Goal: Task Accomplishment & Management: Complete application form

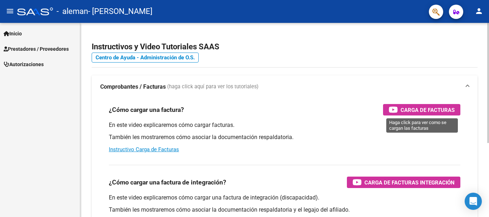
click at [437, 112] on span "Carga de Facturas" at bounding box center [427, 110] width 54 height 9
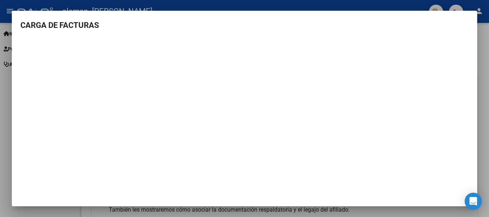
click at [481, 105] on div at bounding box center [244, 108] width 489 height 217
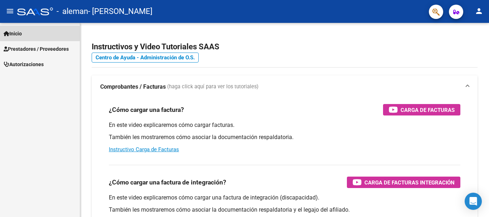
click at [21, 32] on span "Inicio" at bounding box center [13, 34] width 18 height 8
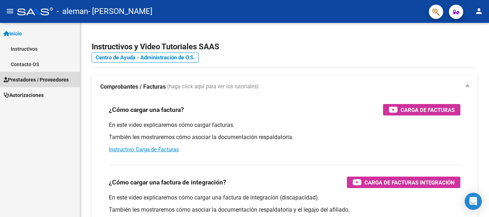
click at [29, 78] on span "Prestadores / Proveedores" at bounding box center [36, 80] width 65 height 8
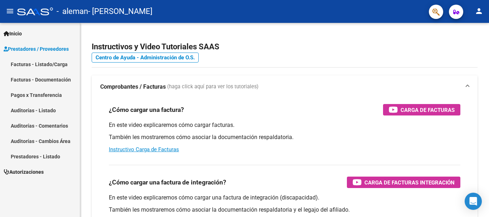
click at [28, 67] on link "Facturas - Listado/Carga" at bounding box center [40, 64] width 80 height 15
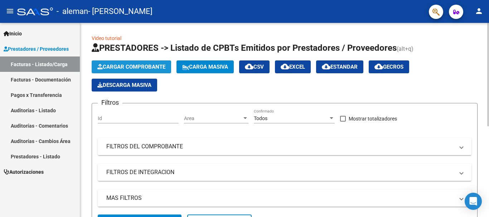
click at [148, 66] on span "Cargar Comprobante" at bounding box center [131, 67] width 68 height 6
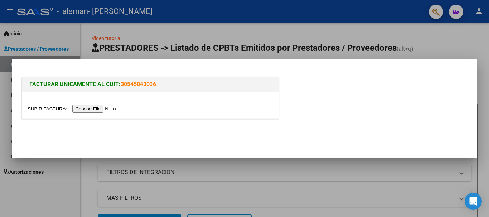
click at [85, 111] on input "file" at bounding box center [73, 109] width 90 height 8
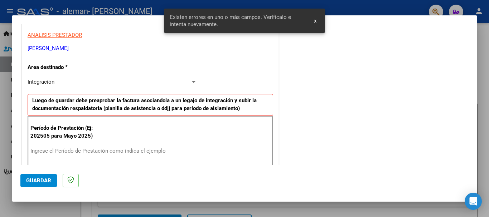
scroll to position [165, 0]
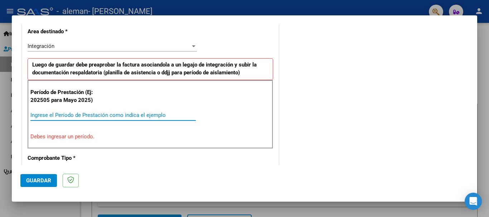
click at [73, 117] on input "Ingrese el Período de Prestación como indica el ejemplo" at bounding box center [112, 115] width 165 height 6
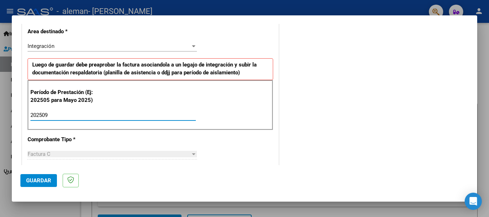
type input "202509"
click at [323, 147] on div "COMENTARIOS Comentarios del Prestador / Gerenciador:" at bounding box center [374, 178] width 188 height 622
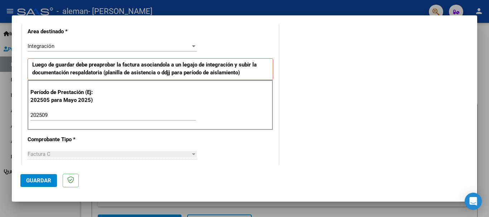
click at [192, 155] on div at bounding box center [194, 154] width 4 height 2
click at [45, 185] on button "Guardar" at bounding box center [38, 180] width 36 height 13
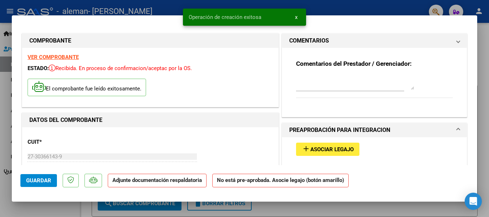
click at [187, 108] on div "COMPROBANTE VER COMPROBANTE ESTADO: Recibida. En proceso de confirmacion/acepta…" at bounding box center [150, 70] width 260 height 77
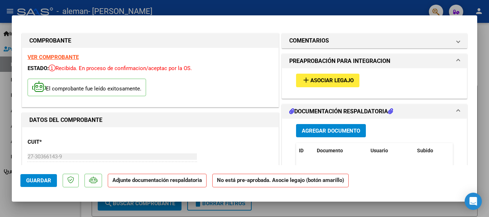
click at [322, 78] on span "Asociar Legajo" at bounding box center [331, 81] width 43 height 6
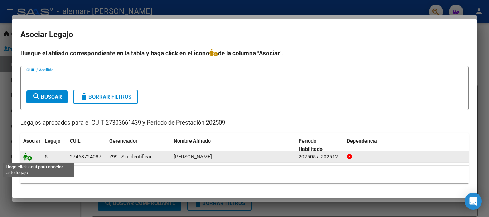
click at [29, 159] on icon at bounding box center [27, 157] width 9 height 8
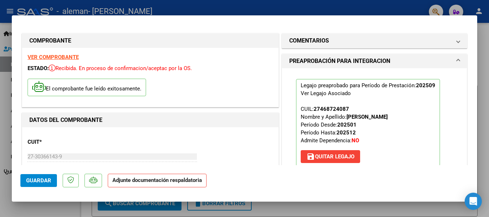
click at [172, 182] on strong "Adjunte documentación respaldatoria" at bounding box center [156, 180] width 89 height 6
click at [34, 181] on span "Guardar" at bounding box center [38, 180] width 25 height 6
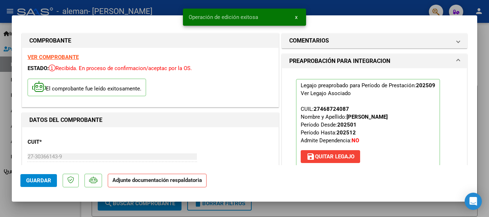
click at [163, 181] on strong "Adjunte documentación respaldatoria" at bounding box center [156, 180] width 89 height 6
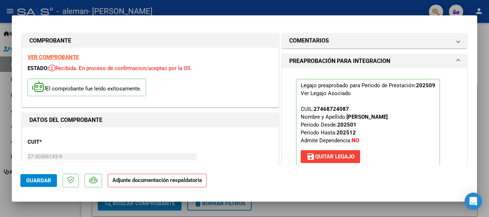
click at [148, 181] on strong "Adjunte documentación respaldatoria" at bounding box center [156, 180] width 89 height 6
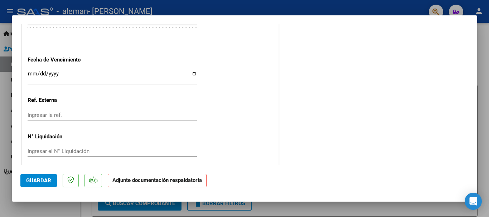
scroll to position [499, 0]
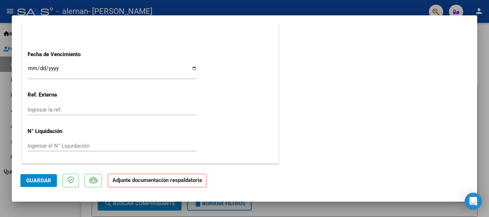
click at [0, 34] on div at bounding box center [244, 108] width 489 height 217
type input "$ 0,00"
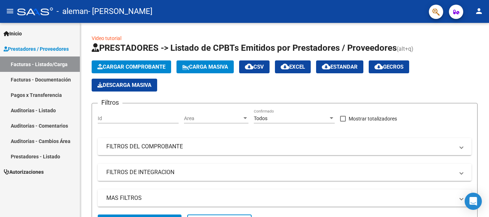
click at [45, 62] on link "Facturas - Listado/Carga" at bounding box center [40, 64] width 80 height 15
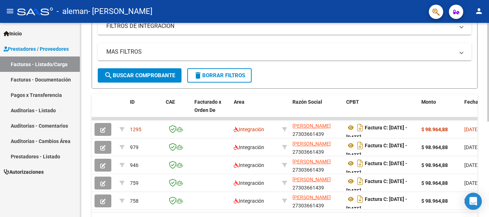
click at [488, 181] on div at bounding box center [488, 148] width 2 height 99
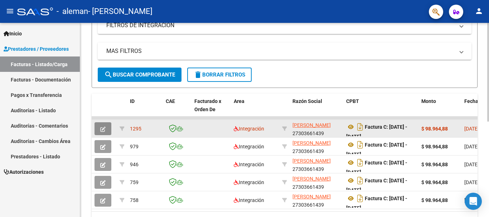
click at [100, 127] on icon "button" at bounding box center [102, 129] width 5 height 5
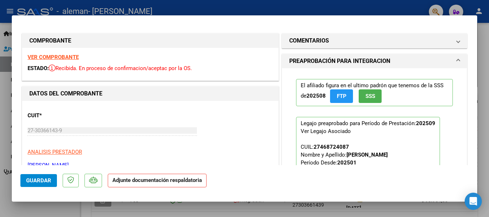
click at [170, 181] on strong "Adjunte documentación respaldatoria" at bounding box center [156, 180] width 89 height 6
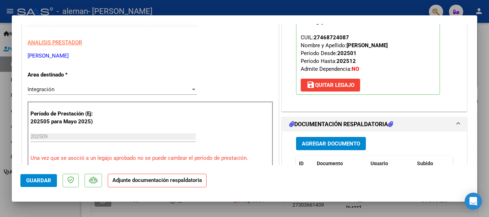
scroll to position [115, 0]
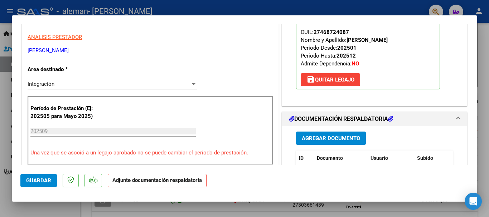
click at [192, 85] on div at bounding box center [194, 84] width 4 height 2
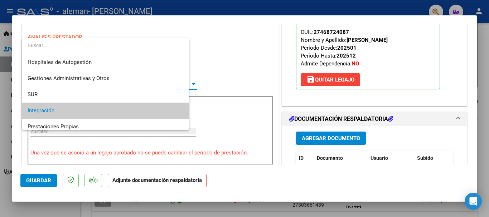
scroll to position [27, 0]
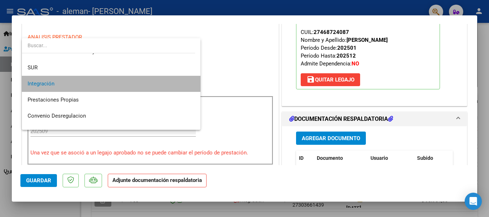
click at [161, 89] on span "Integración" at bounding box center [111, 84] width 167 height 16
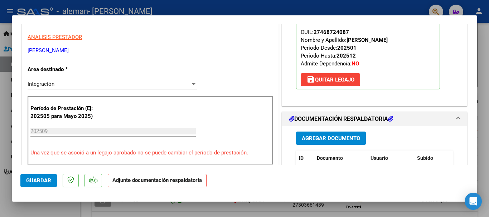
click at [98, 123] on div "Período de Prestación (Ej: 202505 para [DATE]) 202509 Ingrese el Período de Pre…" at bounding box center [150, 130] width 245 height 69
click at [75, 136] on div "202509 Ingrese el Período de Prestación como indica el ejemplo" at bounding box center [112, 131] width 165 height 11
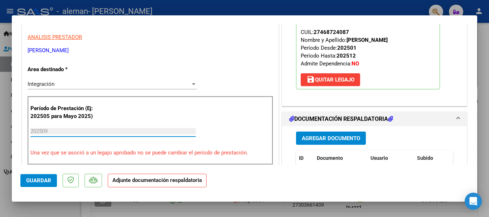
click at [75, 133] on input "202509" at bounding box center [112, 131] width 165 height 6
click at [47, 134] on input "202509" at bounding box center [112, 131] width 165 height 6
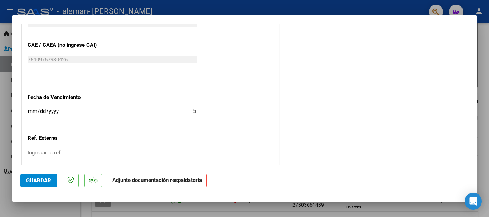
scroll to position [435, 0]
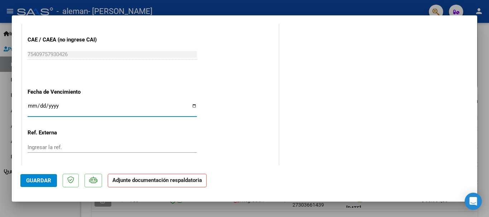
click at [194, 106] on input "Ingresar la fecha" at bounding box center [112, 108] width 169 height 11
click at [190, 106] on input "Ingresar la fecha" at bounding box center [112, 108] width 169 height 11
click at [39, 104] on input "Ingresar la fecha" at bounding box center [112, 108] width 169 height 11
click at [58, 104] on input "Ingresar la fecha" at bounding box center [112, 108] width 169 height 11
click at [192, 106] on input "Ingresar la fecha" at bounding box center [112, 108] width 169 height 11
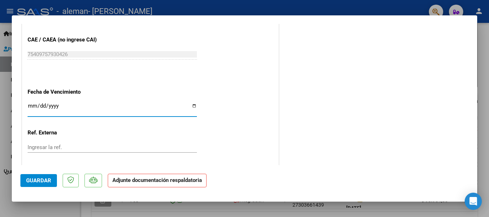
type input "[DATE]"
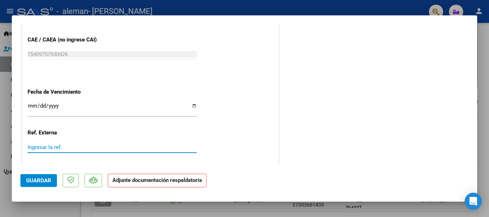
click at [99, 150] on input "Ingresar la ref." at bounding box center [112, 147] width 169 height 6
click at [124, 181] on strong "Adjunte documentación respaldatoria" at bounding box center [156, 180] width 89 height 6
click at [31, 182] on span "Guardar" at bounding box center [38, 180] width 25 height 6
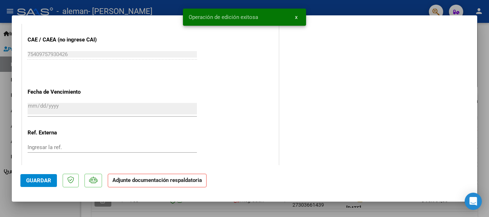
click at [162, 183] on strong "Adjunte documentación respaldatoria" at bounding box center [156, 180] width 89 height 6
click at [479, 40] on div at bounding box center [244, 108] width 489 height 217
type input "$ 0,00"
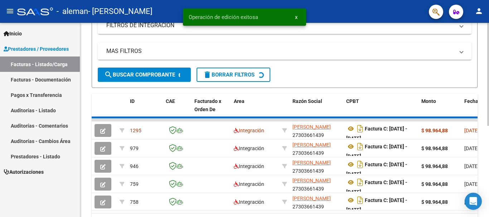
scroll to position [147, 0]
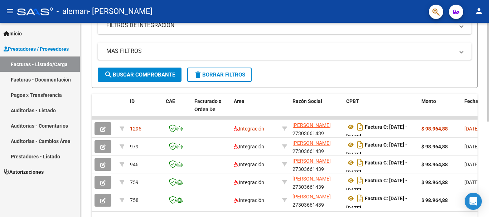
drag, startPoint x: 466, startPoint y: 118, endPoint x: 483, endPoint y: 119, distance: 17.2
click at [483, 119] on div "Video tutorial PRESTADORES -> Listado de CPBTs Emitidos por Prestadores / Prove…" at bounding box center [284, 64] width 408 height 377
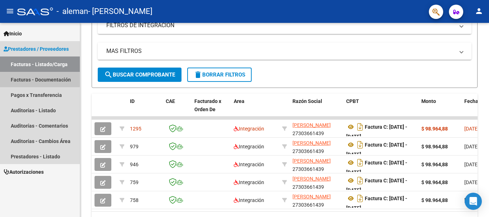
click at [34, 78] on link "Facturas - Documentación" at bounding box center [40, 79] width 80 height 15
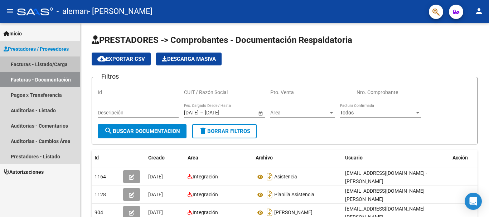
click at [37, 63] on link "Facturas - Listado/Carga" at bounding box center [40, 64] width 80 height 15
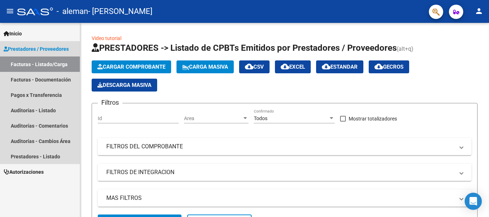
click at [42, 48] on span "Prestadores / Proveedores" at bounding box center [36, 49] width 65 height 8
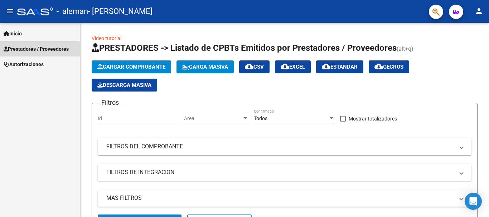
click at [69, 47] on span "Prestadores / Proveedores" at bounding box center [36, 49] width 65 height 8
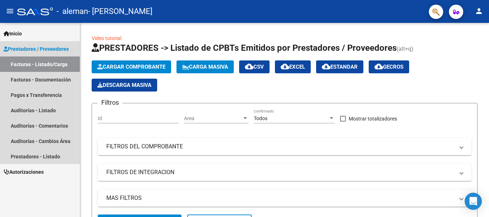
click at [39, 65] on link "Facturas - Listado/Carga" at bounding box center [40, 64] width 80 height 15
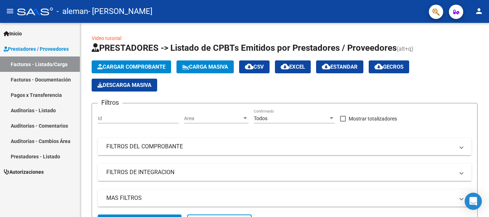
click at [39, 65] on link "Facturas - Listado/Carga" at bounding box center [40, 64] width 80 height 15
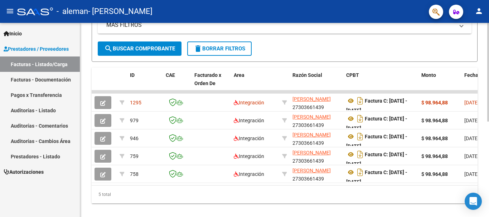
scroll to position [177, 0]
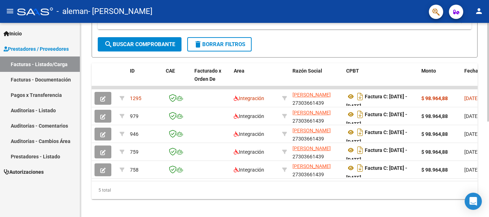
click at [488, 177] on div at bounding box center [488, 165] width 2 height 99
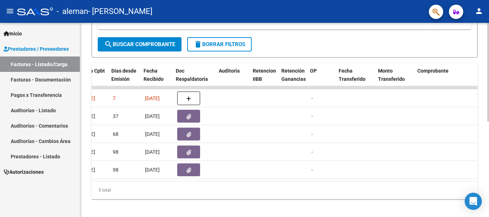
scroll to position [0, 369]
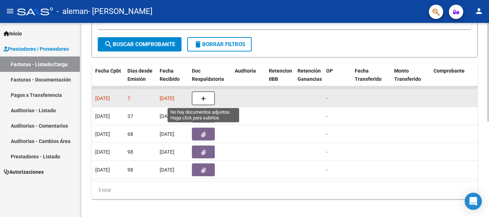
click at [201, 98] on icon "button" at bounding box center [203, 98] width 5 height 5
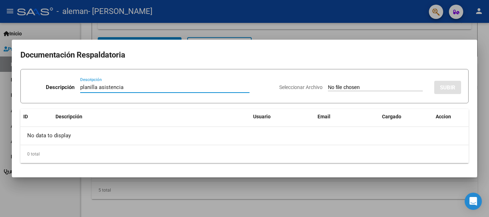
type input "planilla asistencia"
click at [348, 88] on input "Seleccionar Archivo" at bounding box center [375, 87] width 95 height 7
type input "C:\fakepath\planilla [PERSON_NAME] [DATE].pdf"
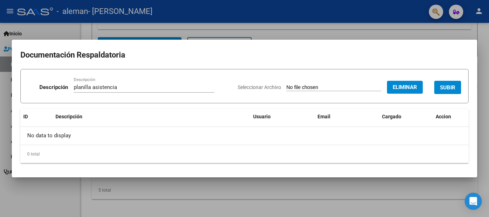
click at [443, 89] on span "SUBIR" at bounding box center [447, 87] width 15 height 6
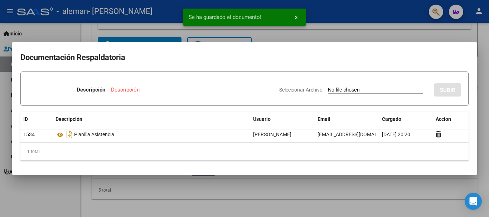
click at [339, 191] on div at bounding box center [244, 108] width 489 height 217
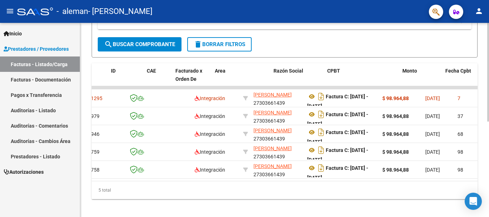
scroll to position [0, 0]
